Goal: Task Accomplishment & Management: Manage account settings

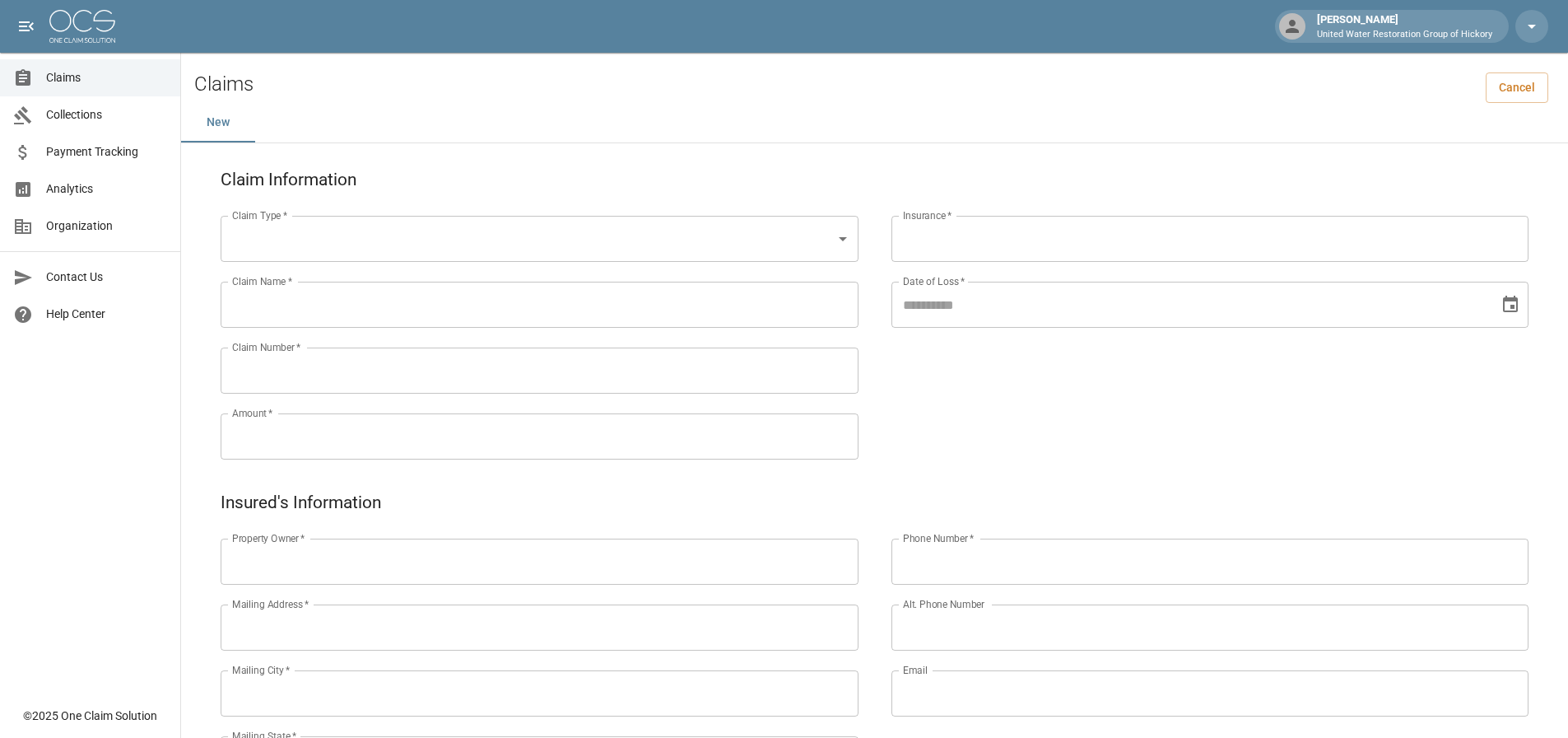
click at [56, 79] on span "Claims" at bounding box center [106, 78] width 121 height 17
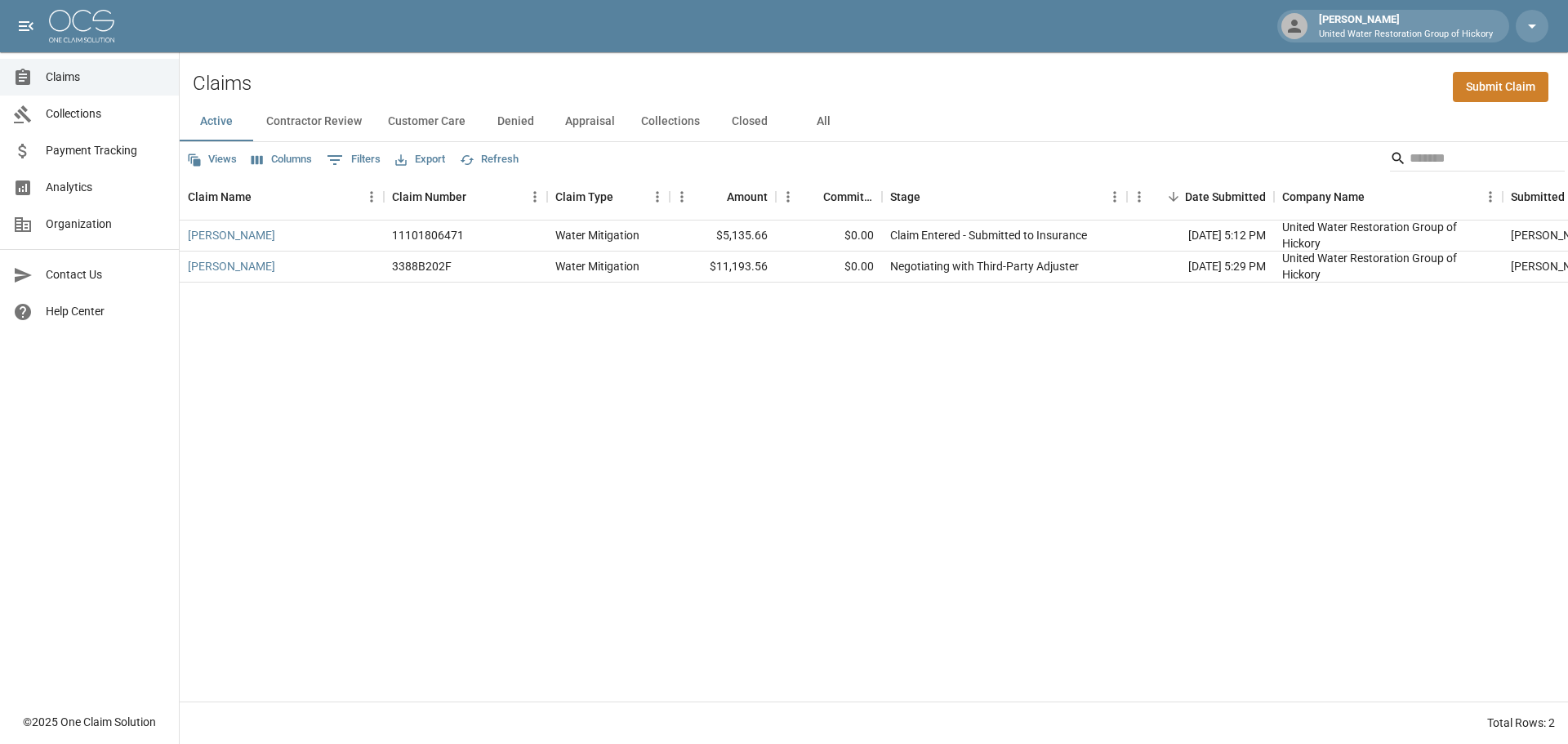
click at [1107, 122] on div "Active Contractor Review Customer Care Denied Appraisal Collections Closed All" at bounding box center [874, 122] width 1388 height 40
click at [1020, 158] on div "Views Columns 0 Filters Export Refresh" at bounding box center [874, 158] width 1388 height 33
click at [975, 136] on div "Active Contractor Review Customer Care Denied Appraisal Collections Closed All" at bounding box center [874, 122] width 1388 height 40
